Goal: Information Seeking & Learning: Learn about a topic

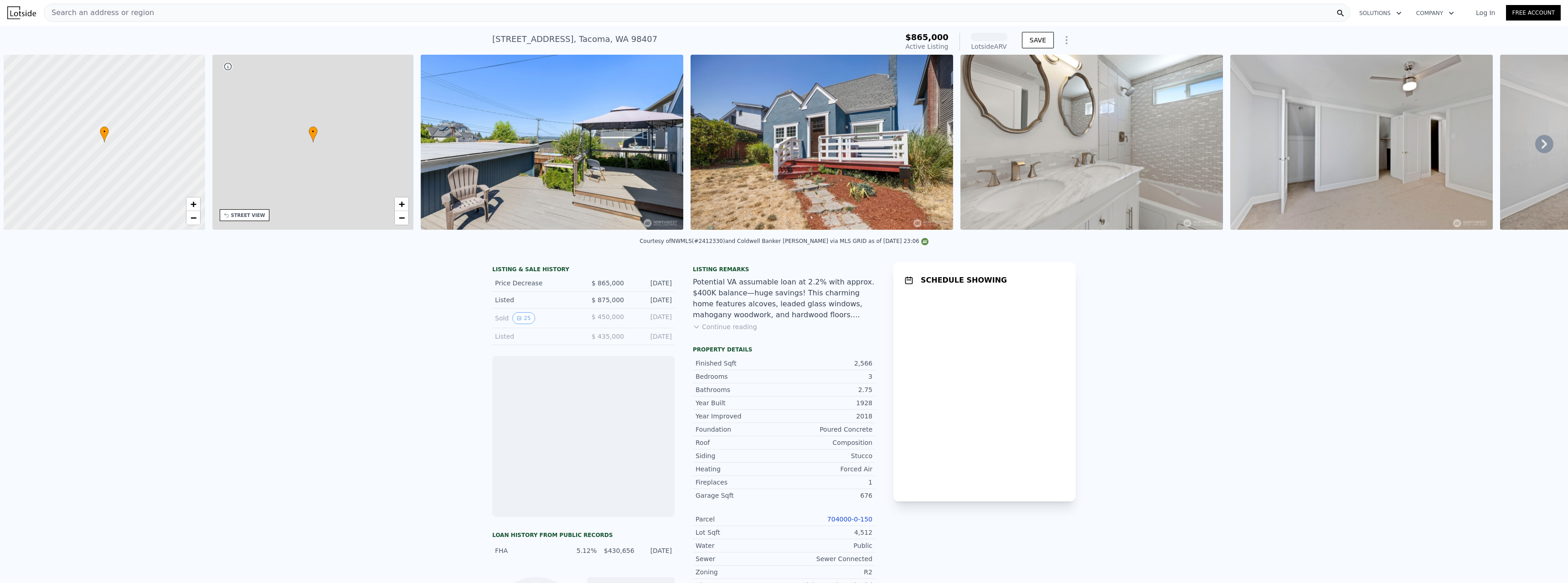
scroll to position [0, 3]
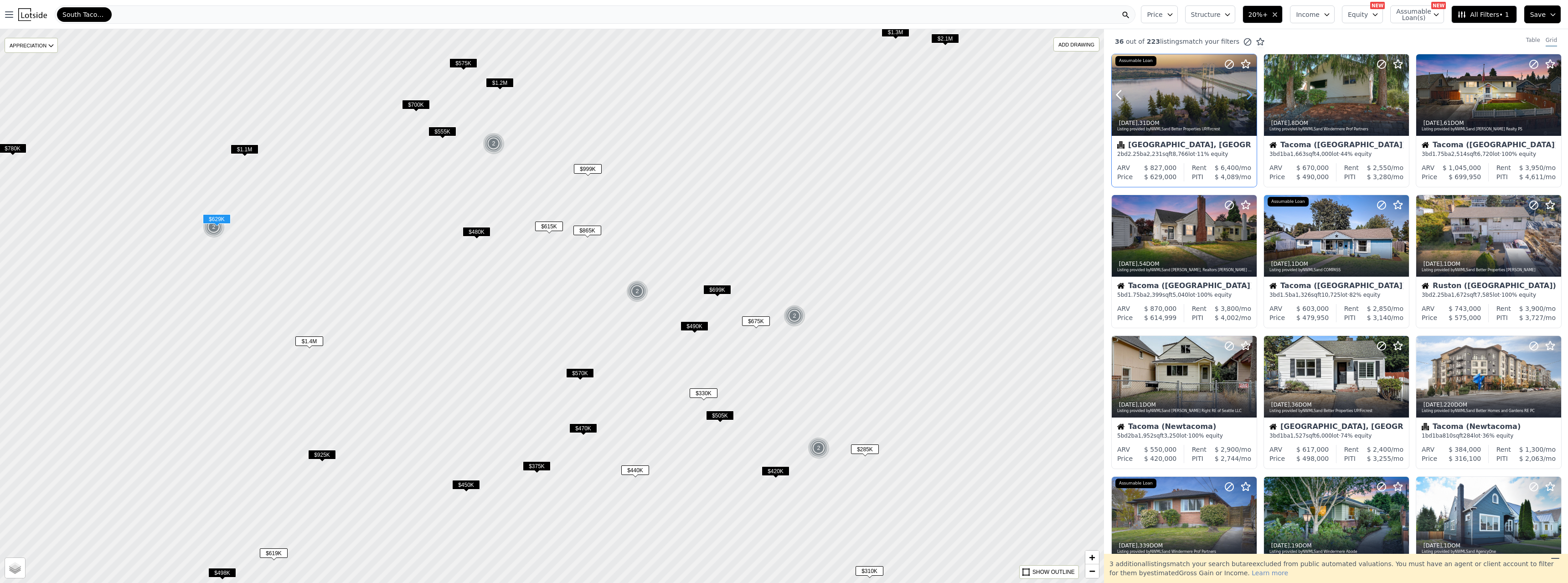
click at [1245, 93] on icon at bounding box center [1250, 95] width 15 height 15
click at [1247, 93] on icon at bounding box center [1250, 95] width 15 height 15
click at [1251, 95] on icon at bounding box center [1250, 95] width 15 height 15
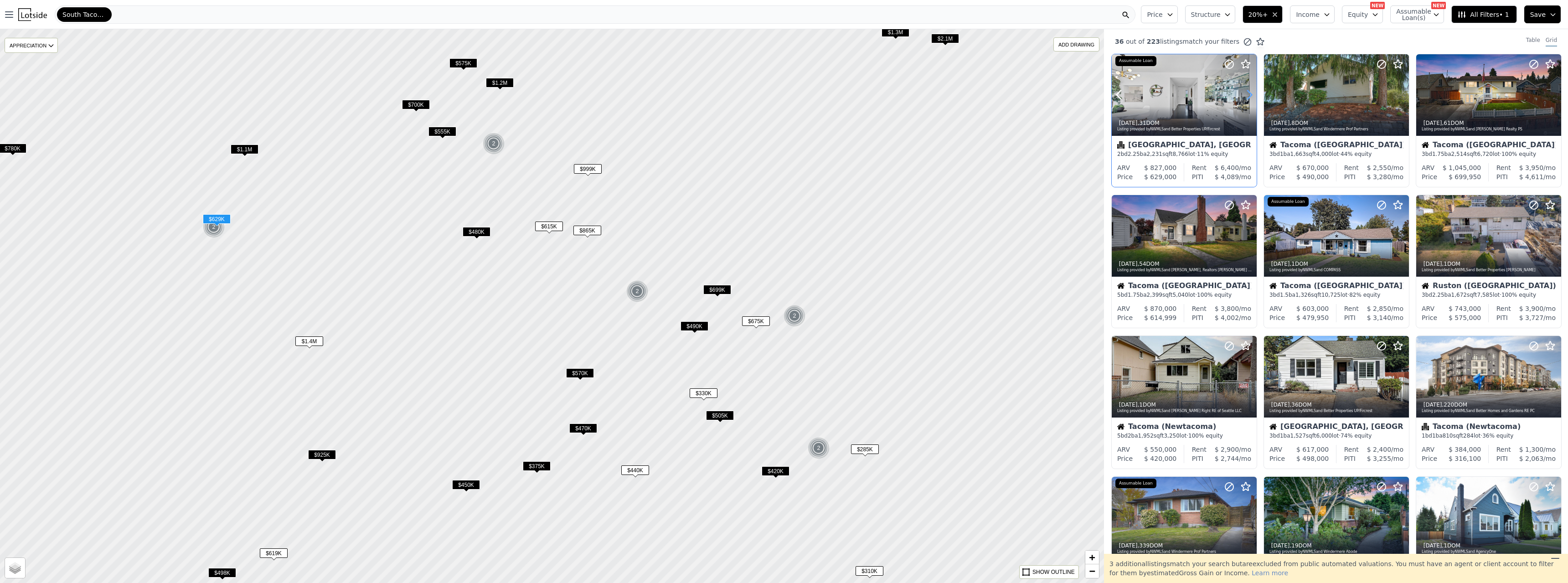
click at [1250, 95] on icon at bounding box center [1250, 95] width 15 height 15
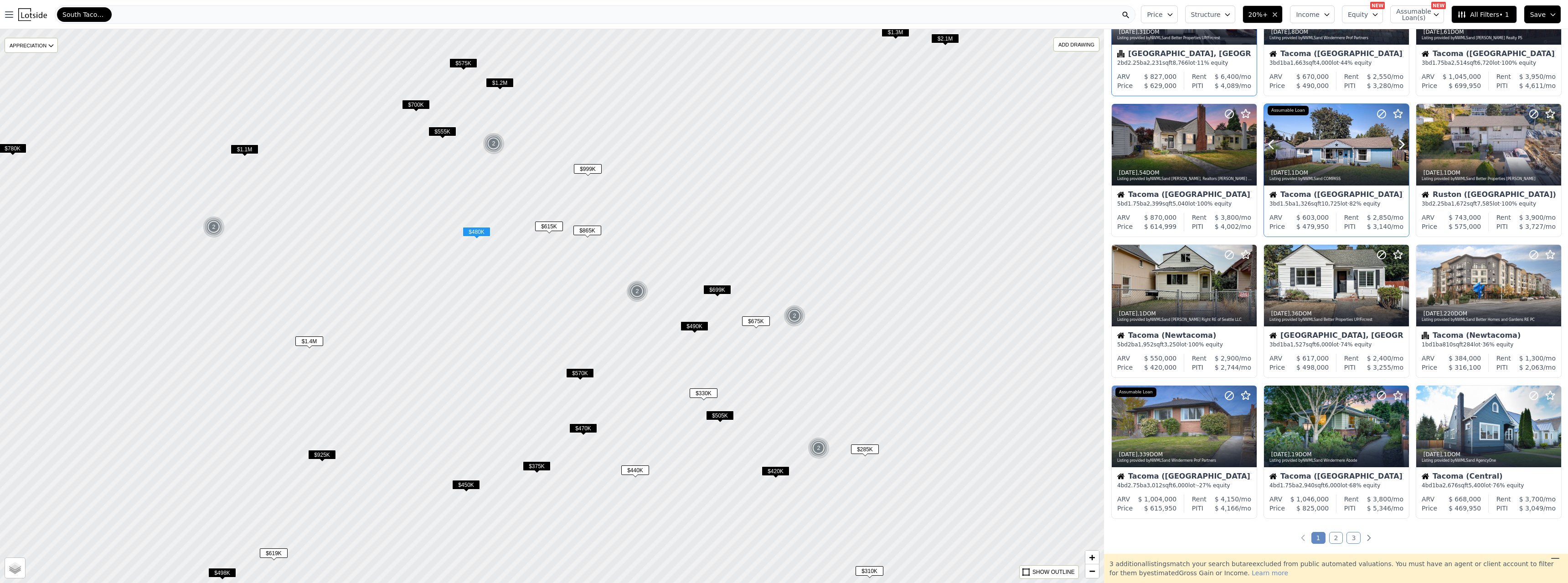
scroll to position [182, 0]
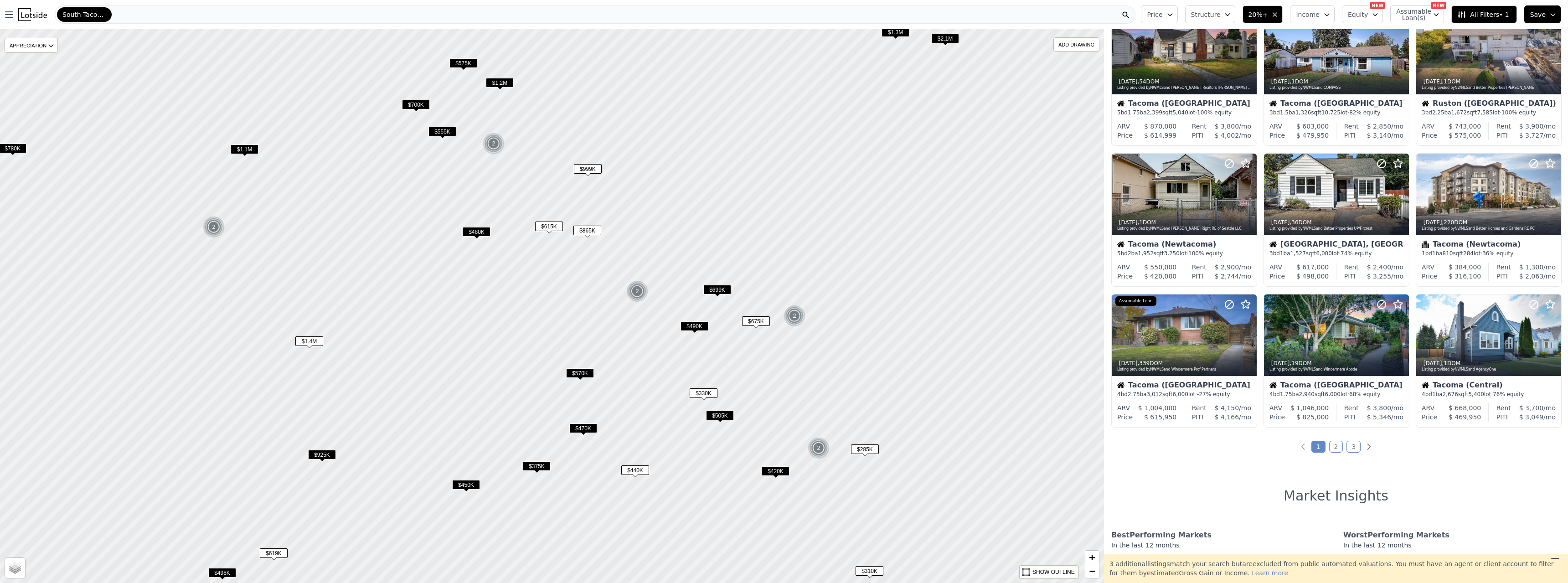
click at [1334, 449] on link "2" at bounding box center [1336, 447] width 14 height 12
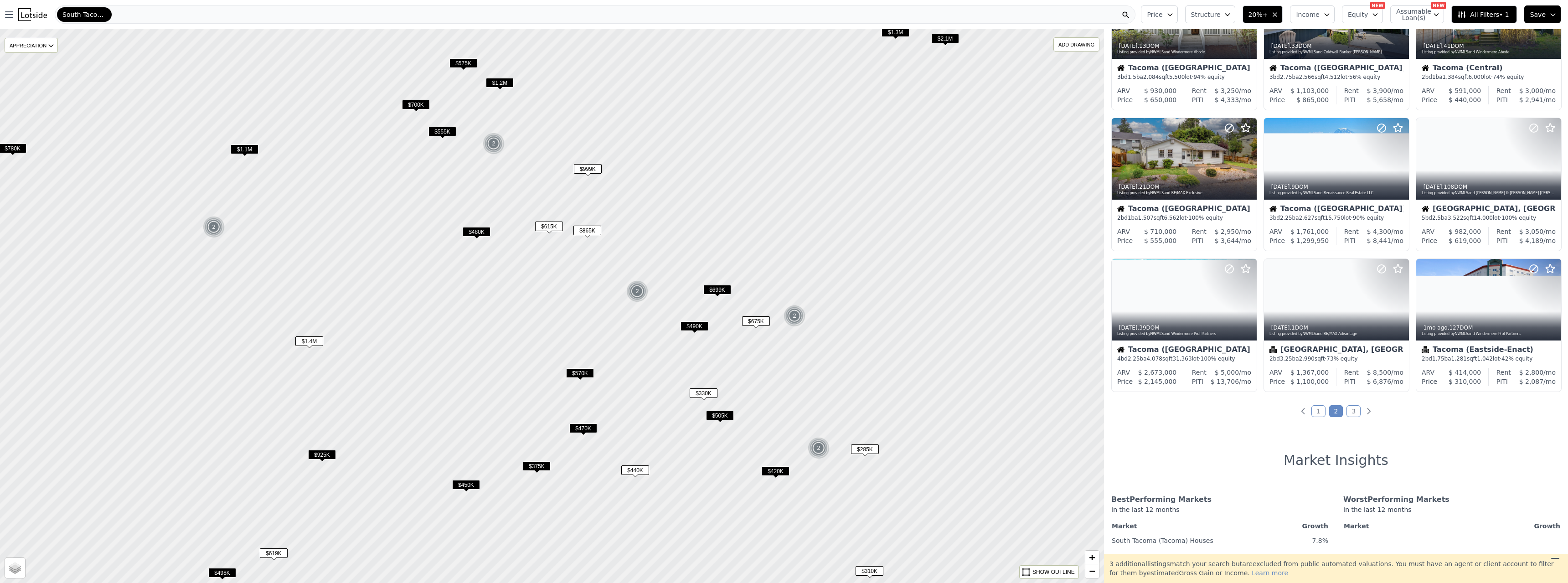
scroll to position [228, 0]
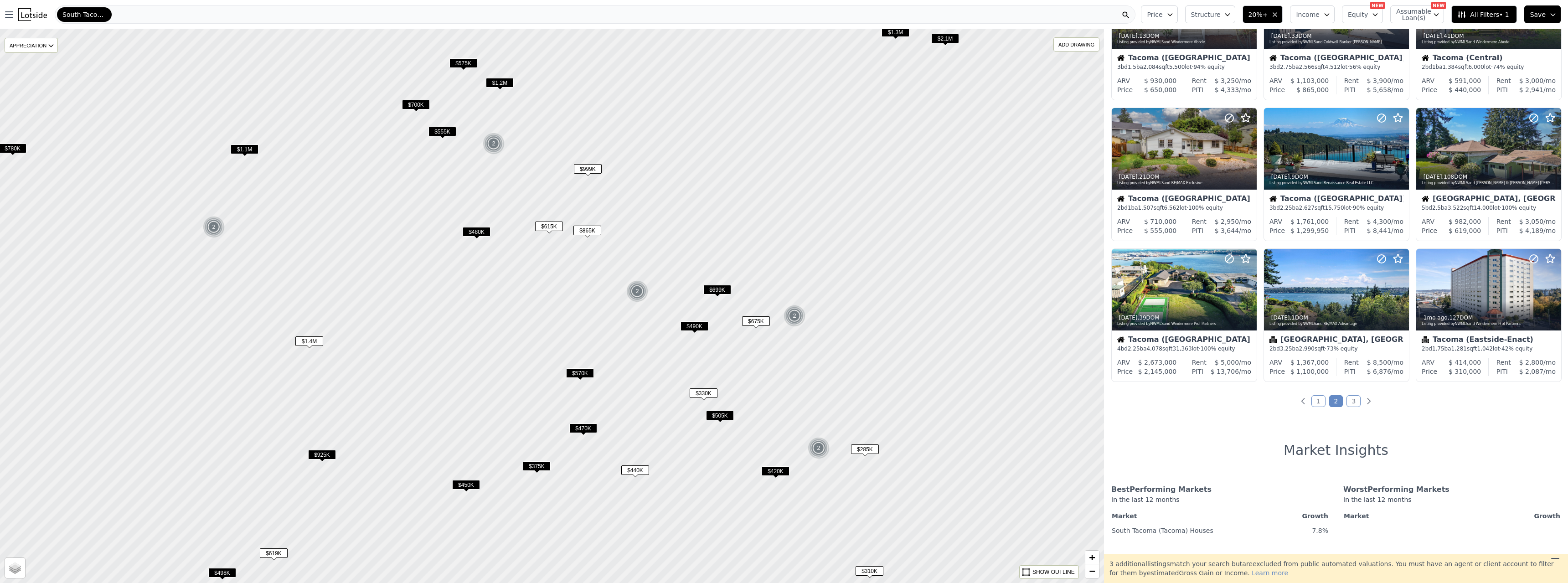
click at [1351, 401] on link "3" at bounding box center [1353, 401] width 14 height 12
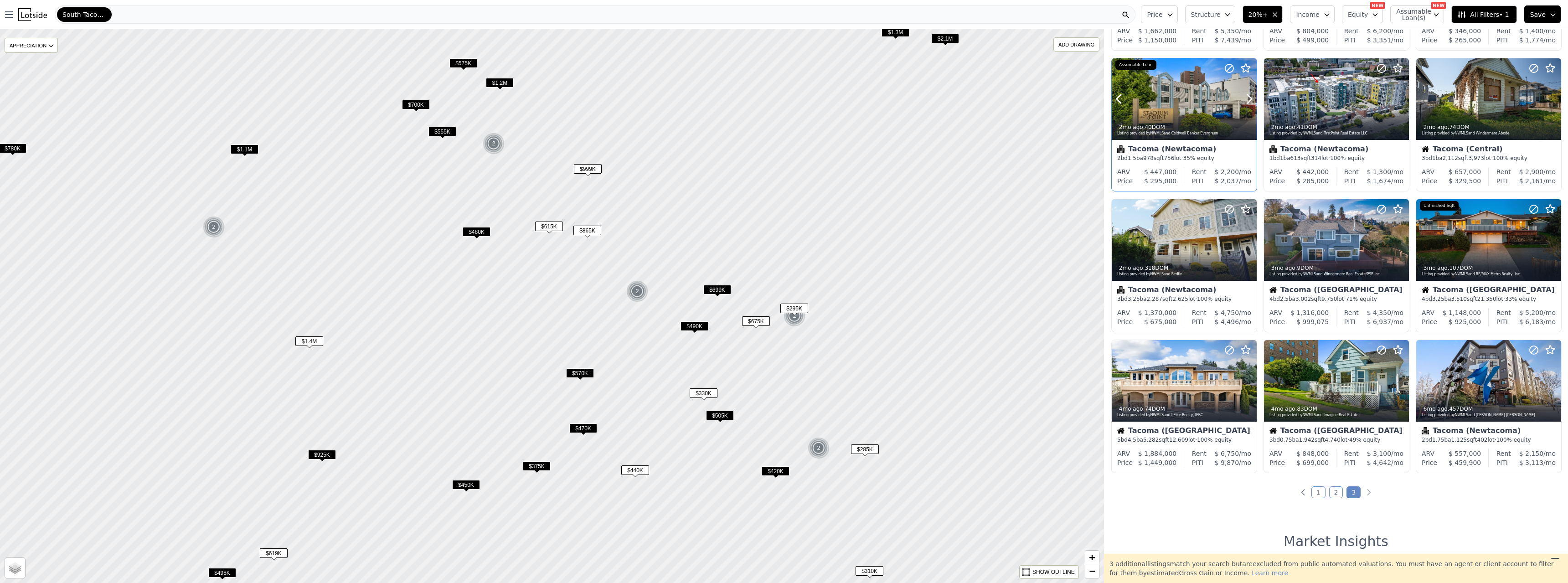
scroll to position [0, 0]
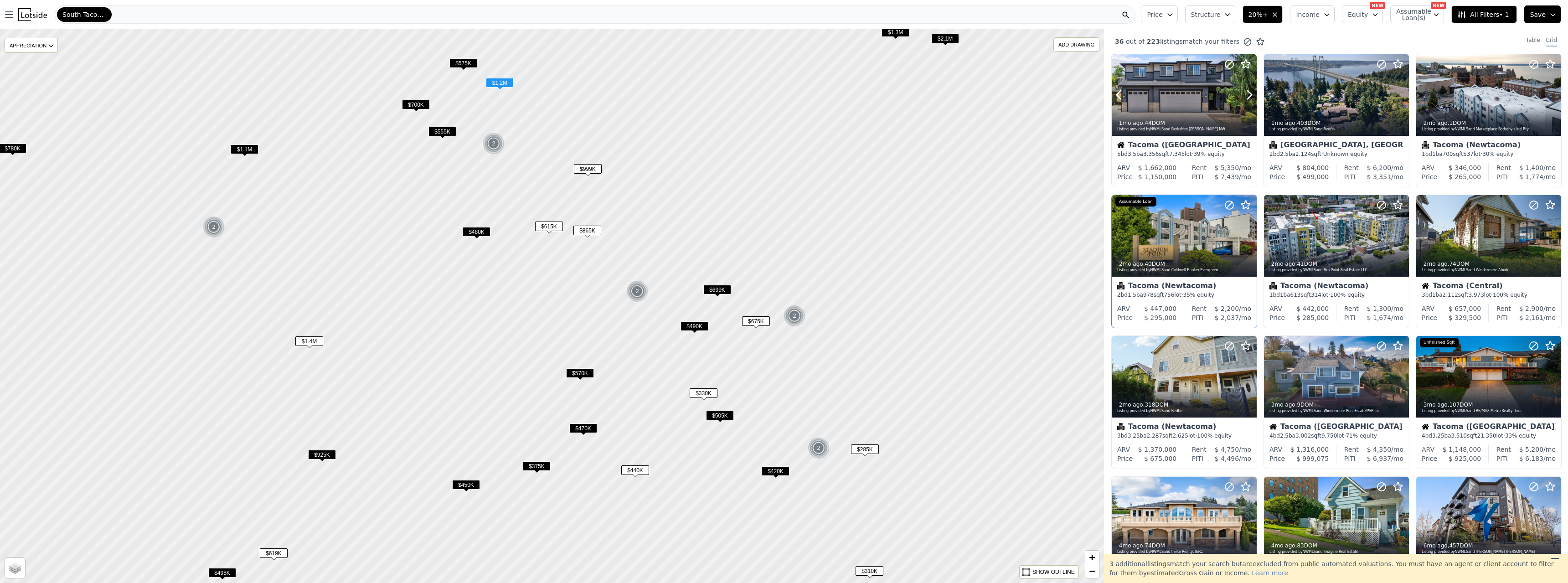
click at [1156, 92] on div at bounding box center [1184, 95] width 145 height 82
click at [1330, 114] on div "1mo ago , 403 DOM Listing provided by NWMLS and Redfin" at bounding box center [1336, 125] width 145 height 22
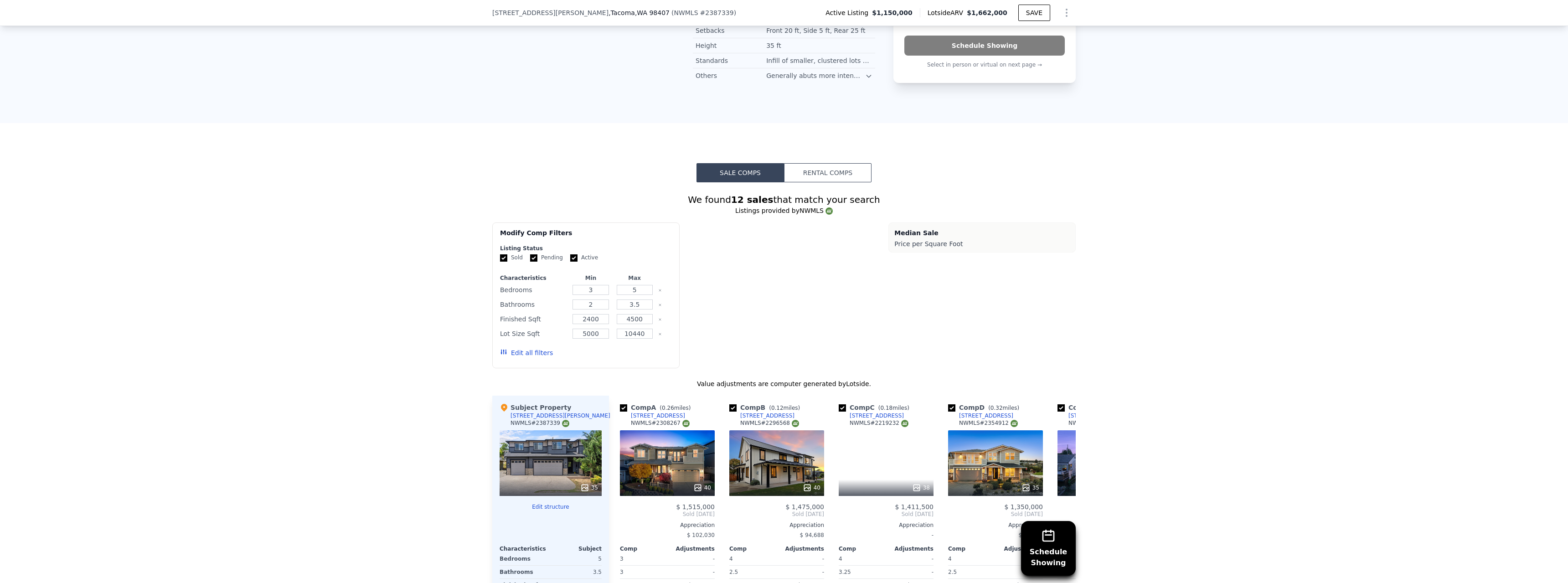
scroll to position [772, 0]
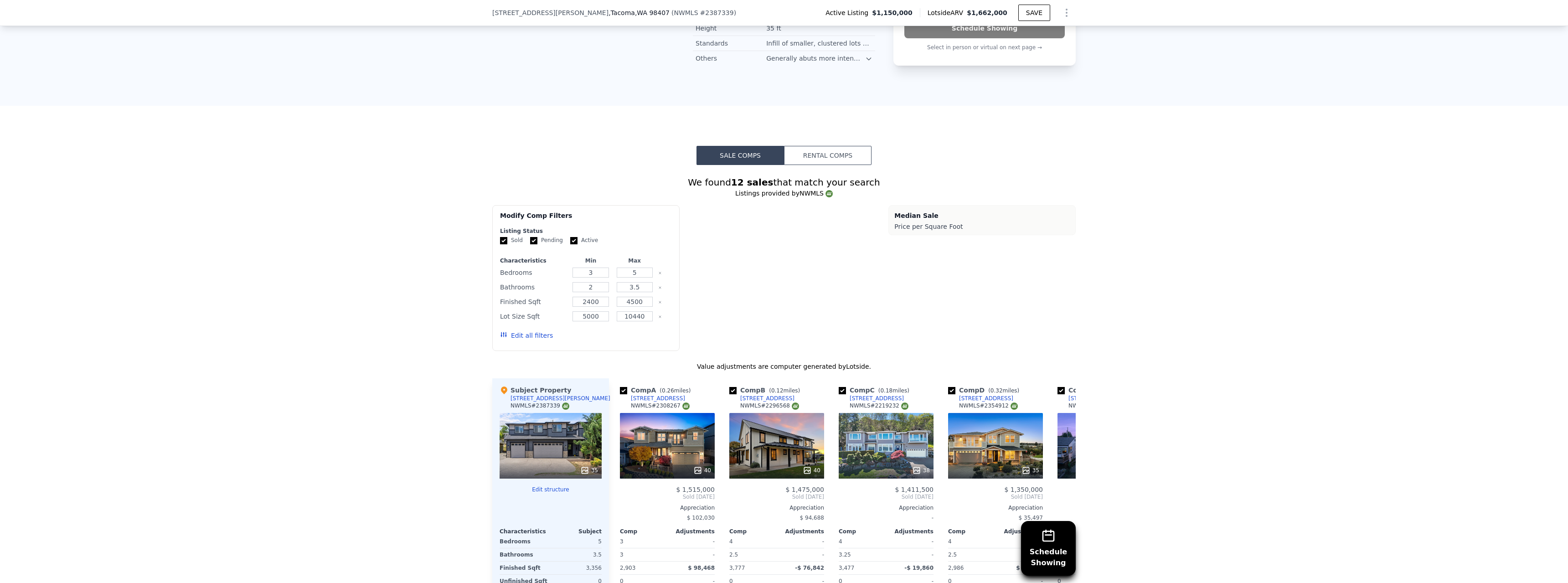
click at [820, 161] on button "Rental Comps" at bounding box center [828, 155] width 88 height 19
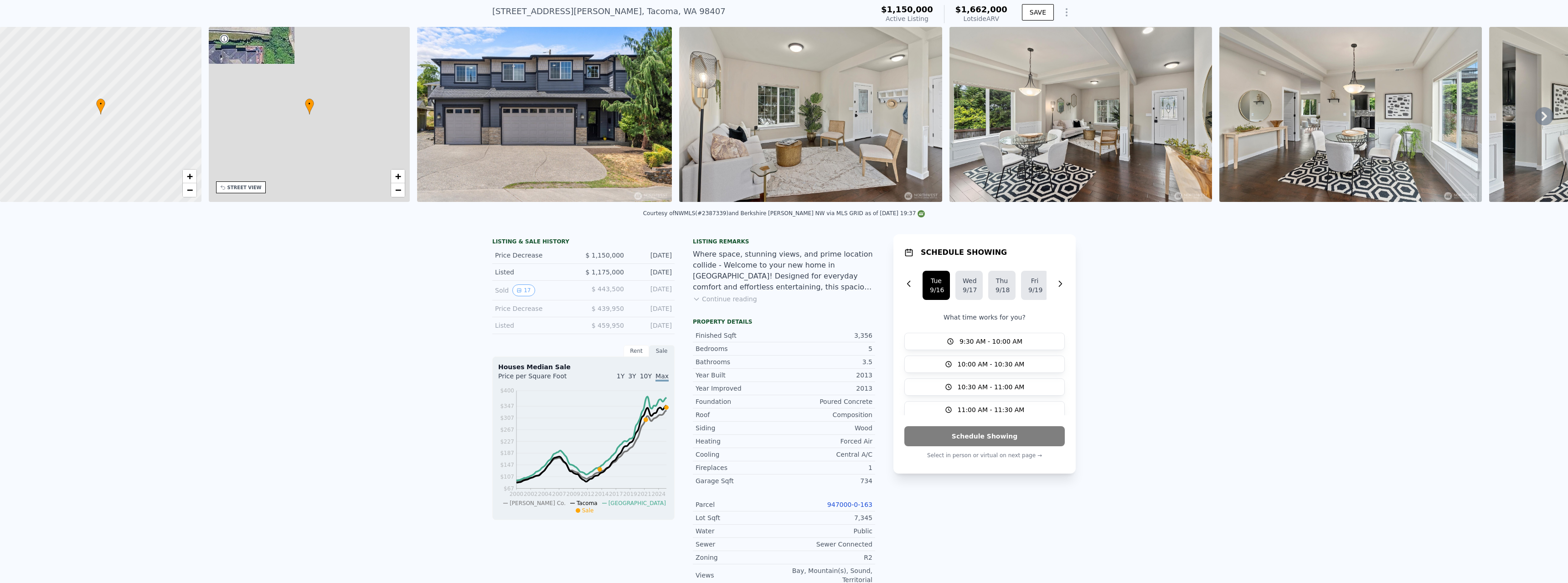
scroll to position [3, 0]
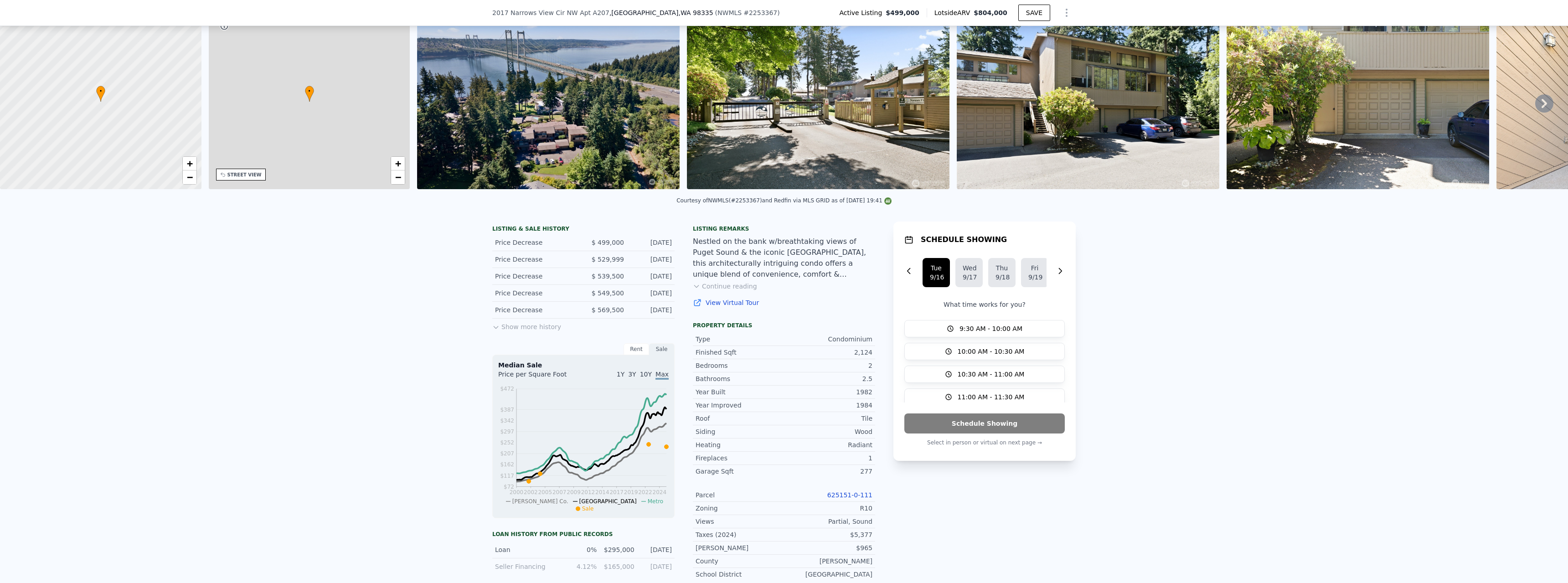
scroll to position [43, 0]
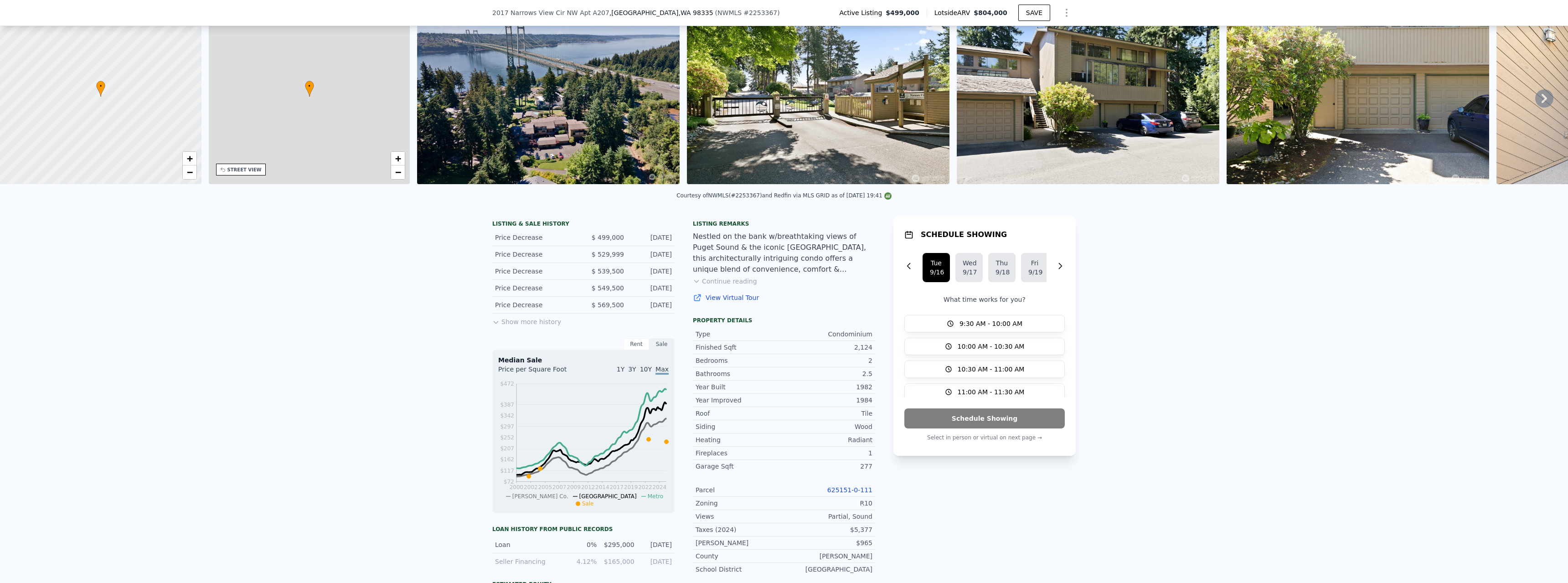
click at [725, 286] on button "Continue reading" at bounding box center [725, 282] width 64 height 9
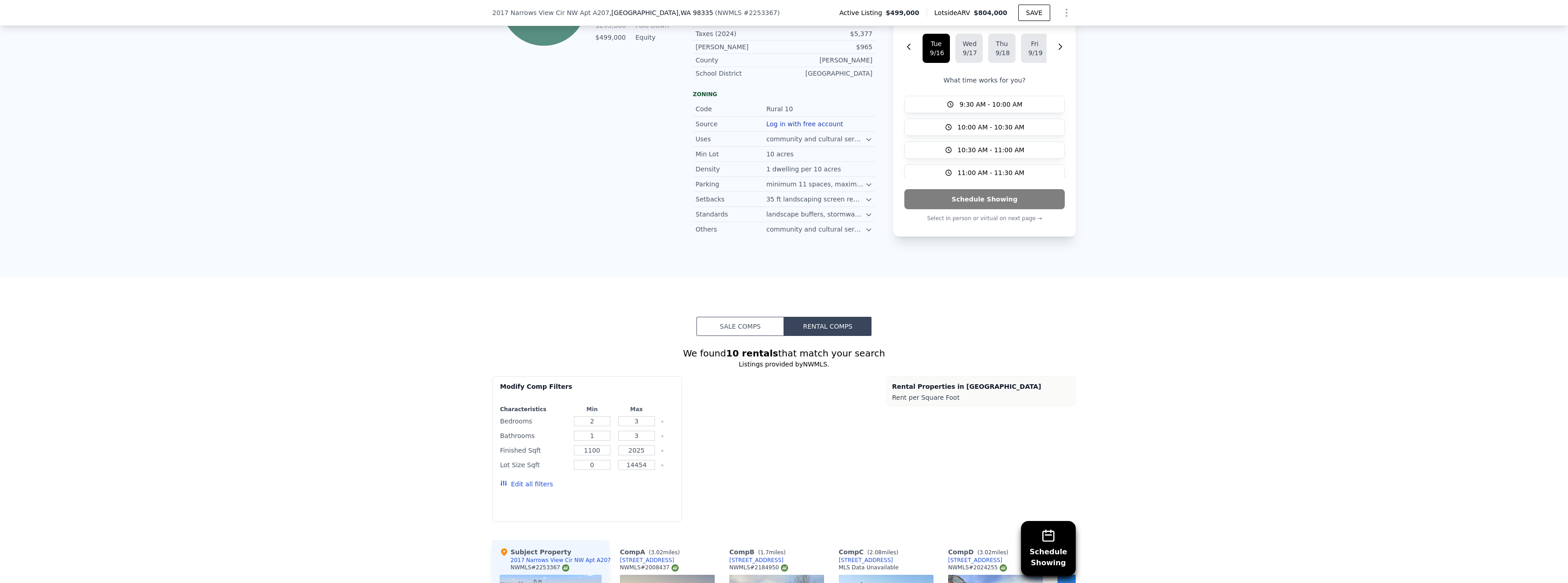
scroll to position [726, 0]
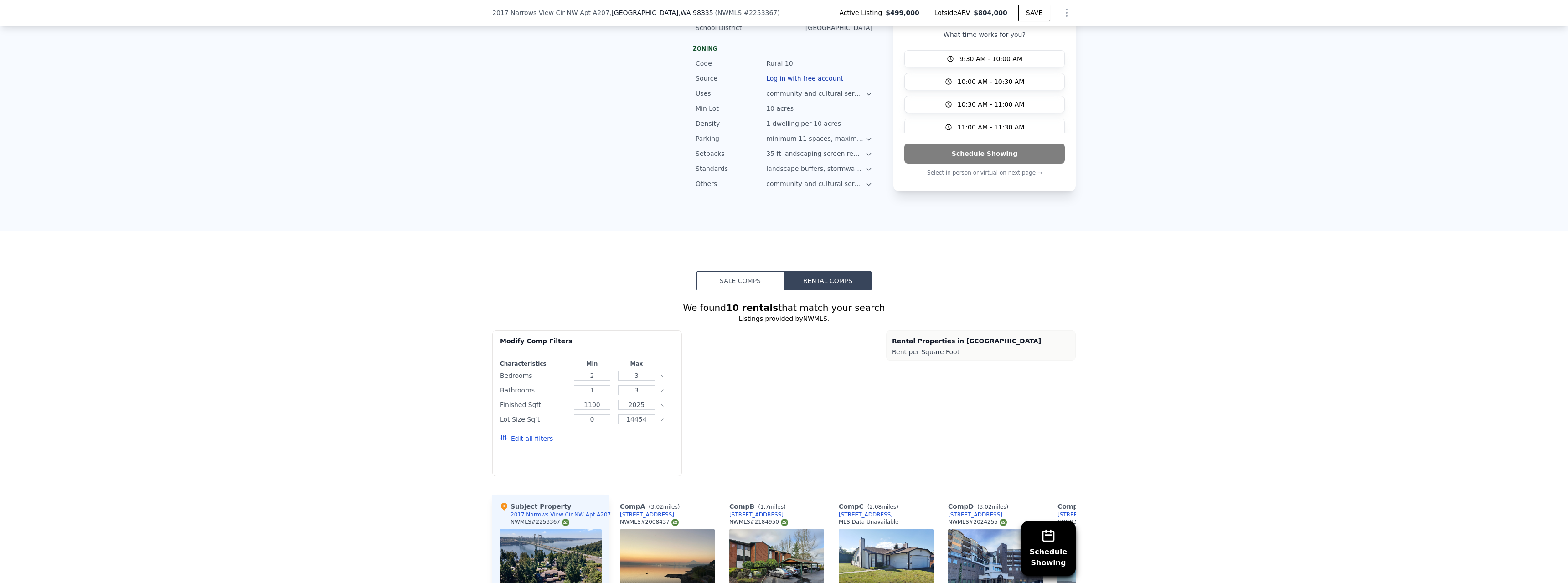
click at [731, 272] on button "Sale Comps" at bounding box center [741, 281] width 88 height 19
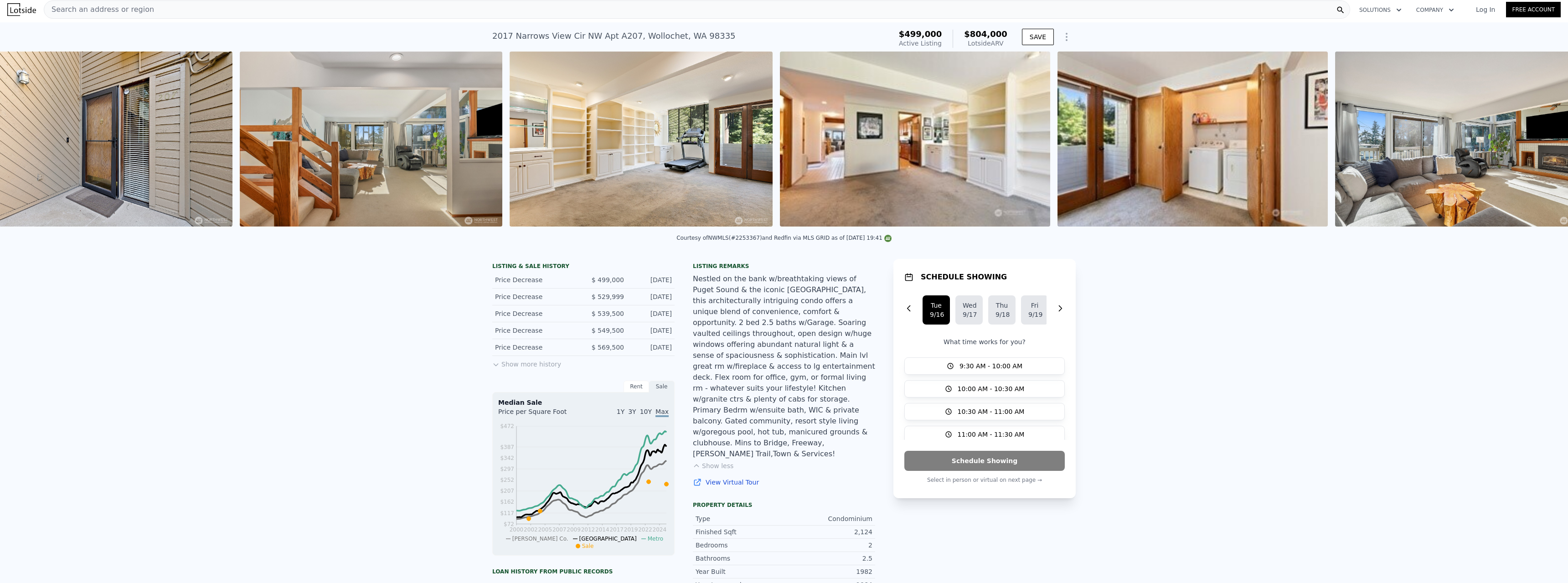
scroll to position [0, 1767]
